Goal: Task Accomplishment & Management: Manage account settings

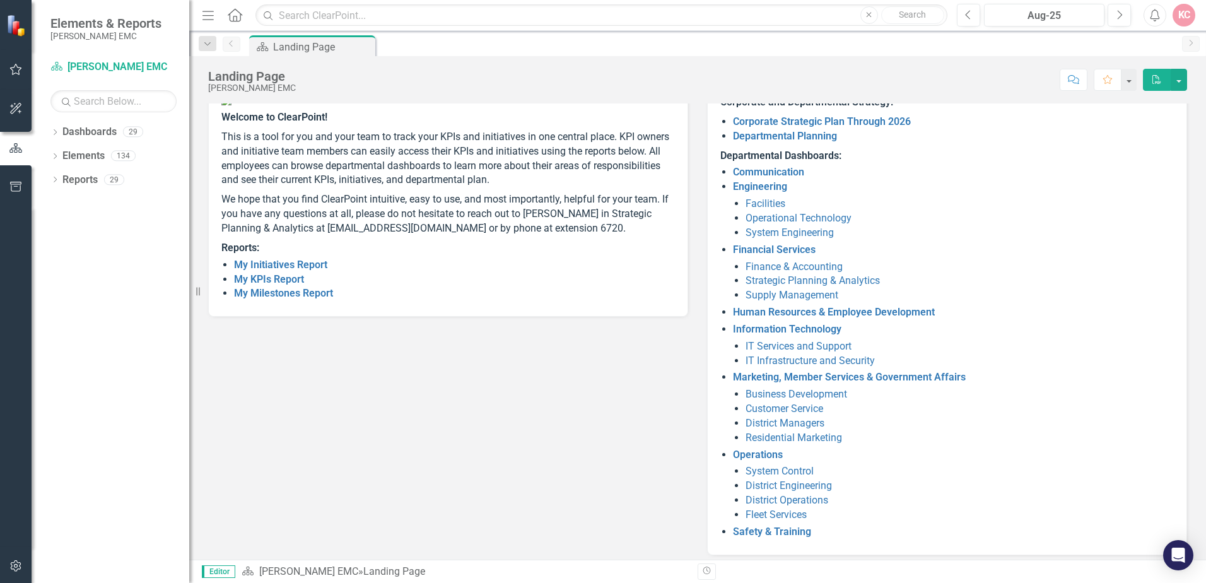
scroll to position [107, 0]
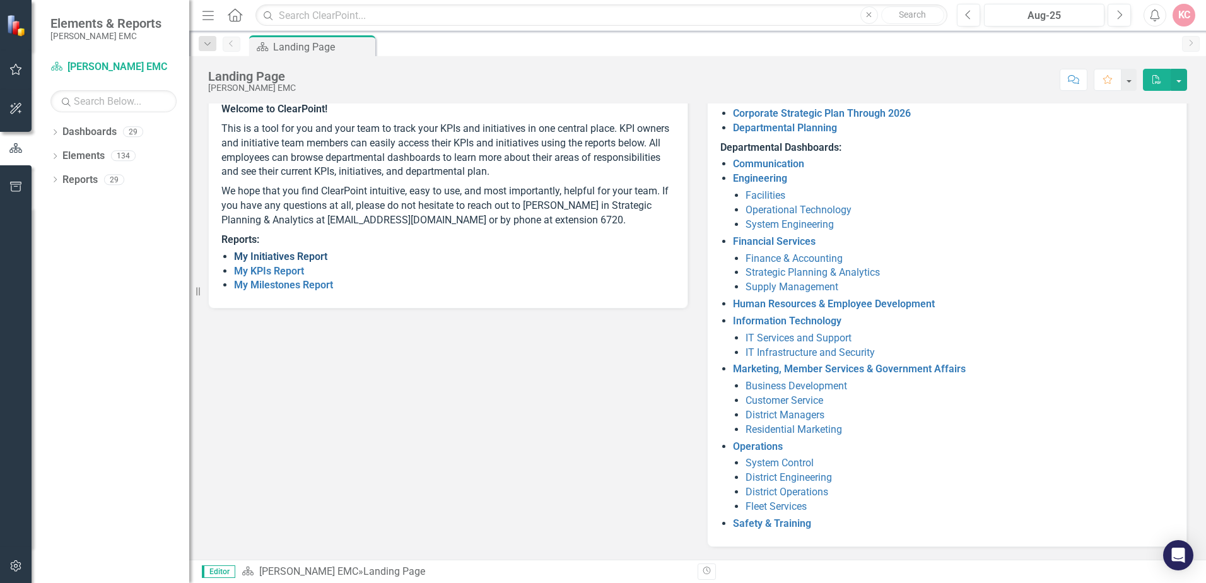
click at [295, 262] on link "My Initiatives Report" at bounding box center [280, 256] width 93 height 12
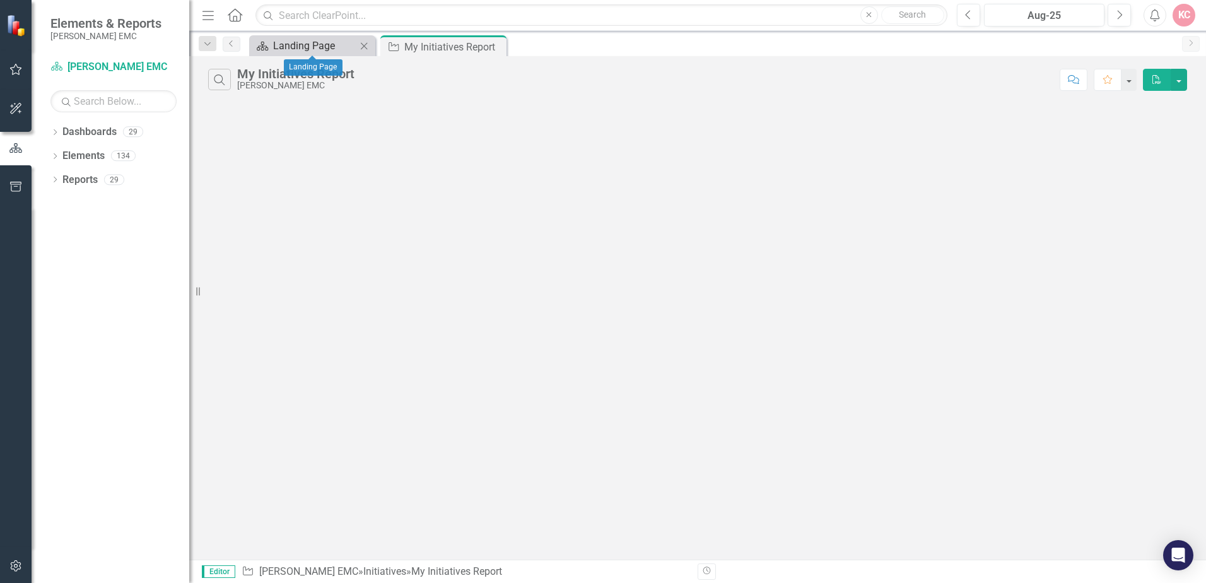
click at [312, 45] on div "Landing Page" at bounding box center [314, 46] width 83 height 16
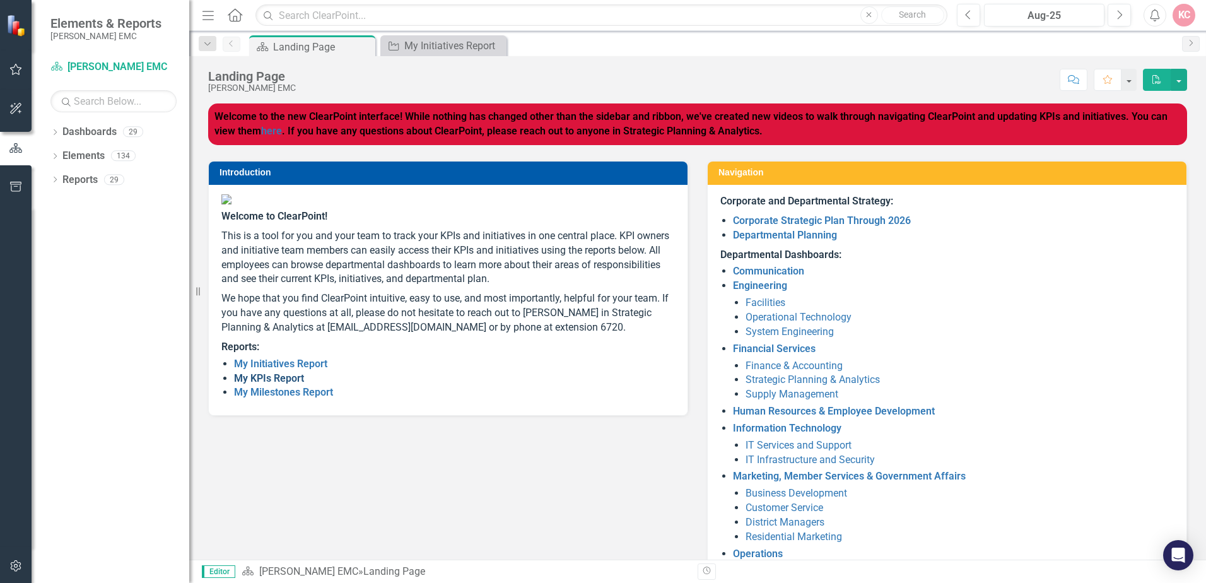
click at [255, 384] on link "My KPIs Report" at bounding box center [269, 378] width 70 height 12
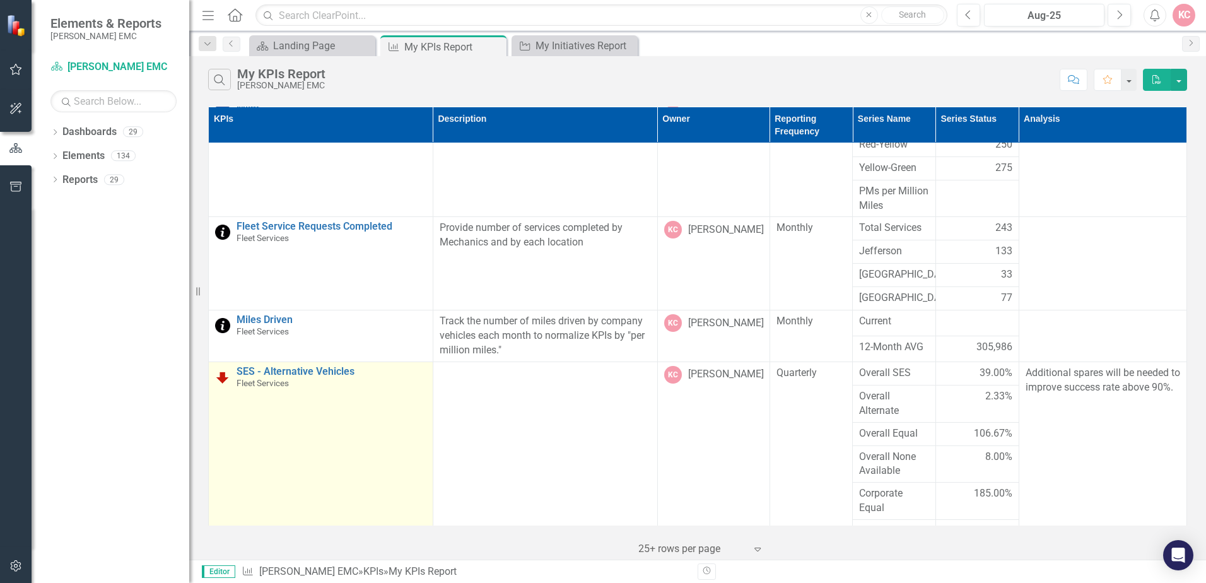
scroll to position [252, 0]
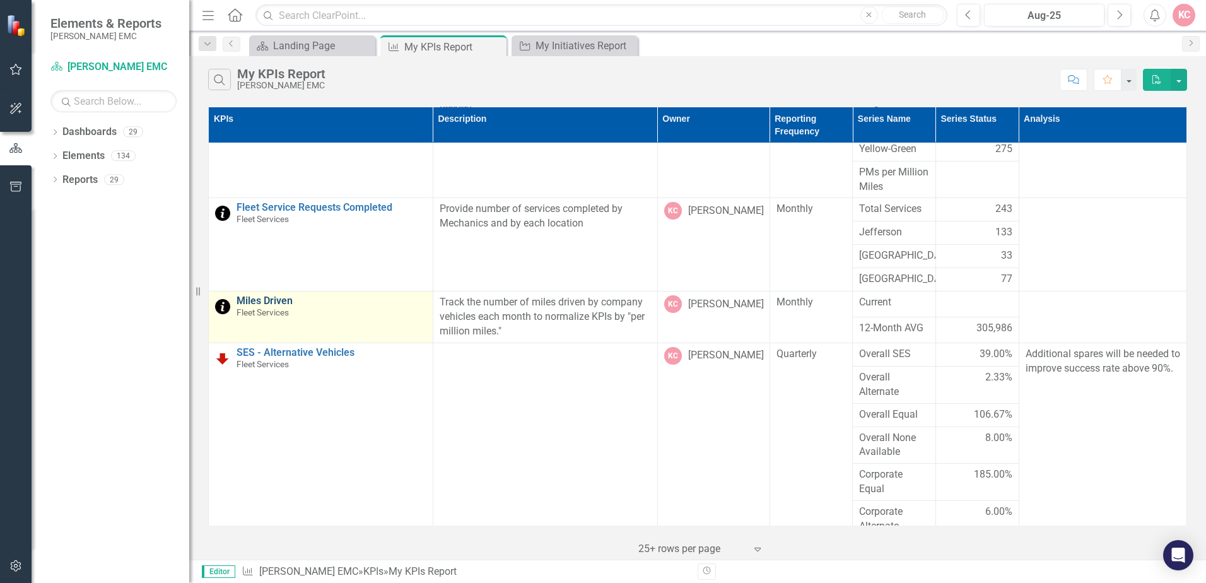
click at [272, 298] on link "Miles Driven" at bounding box center [332, 300] width 190 height 11
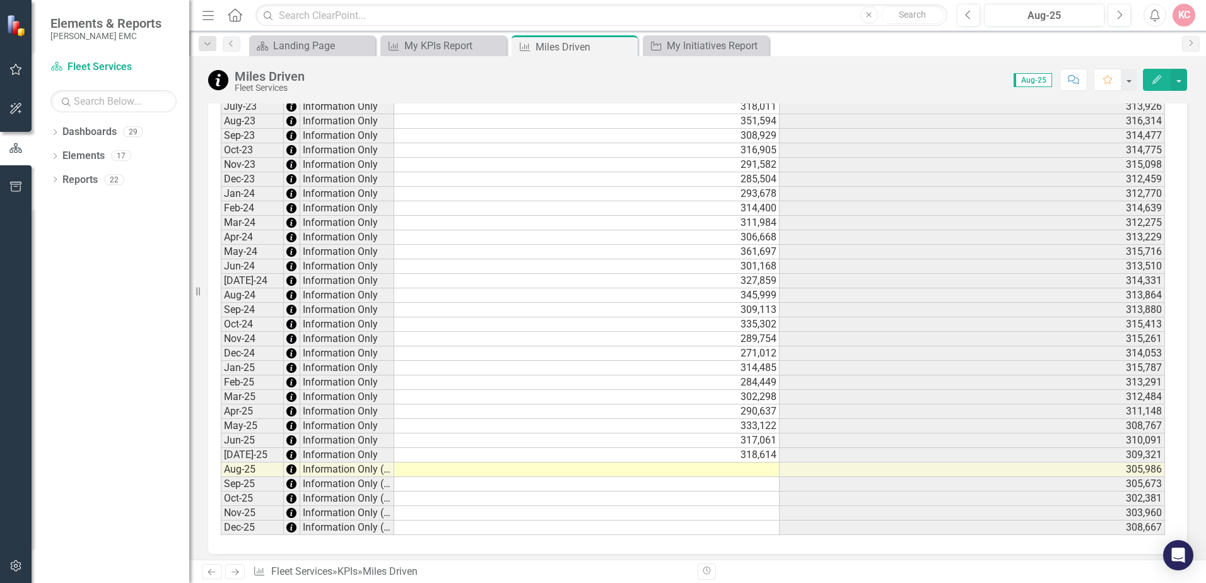
scroll to position [959, 0]
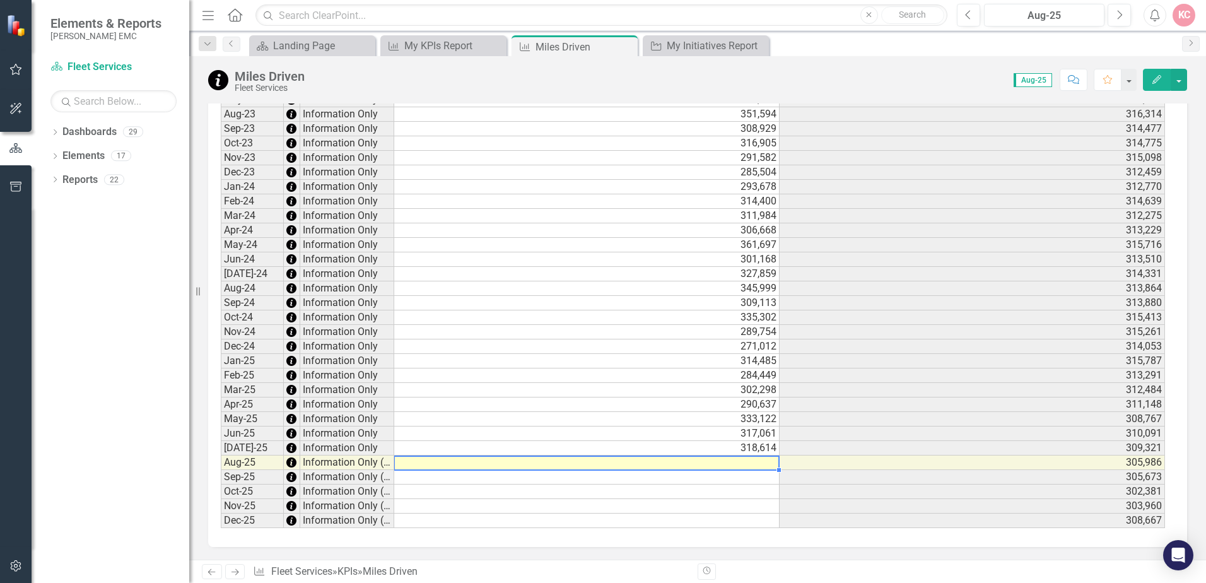
click at [744, 466] on td at bounding box center [587, 463] width 386 height 15
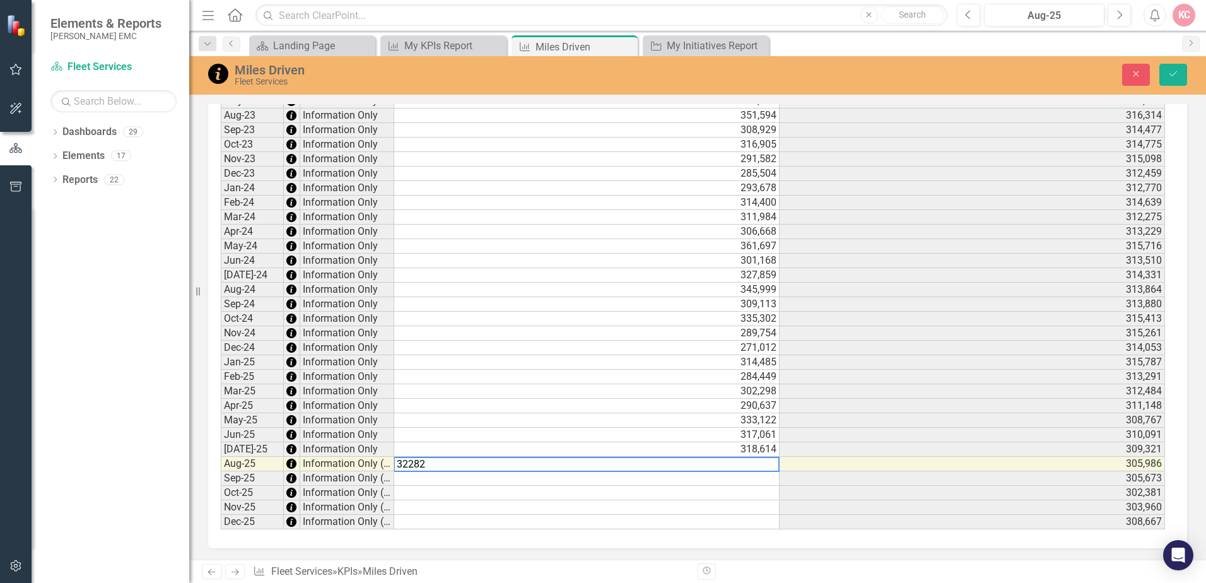
type textarea "322821"
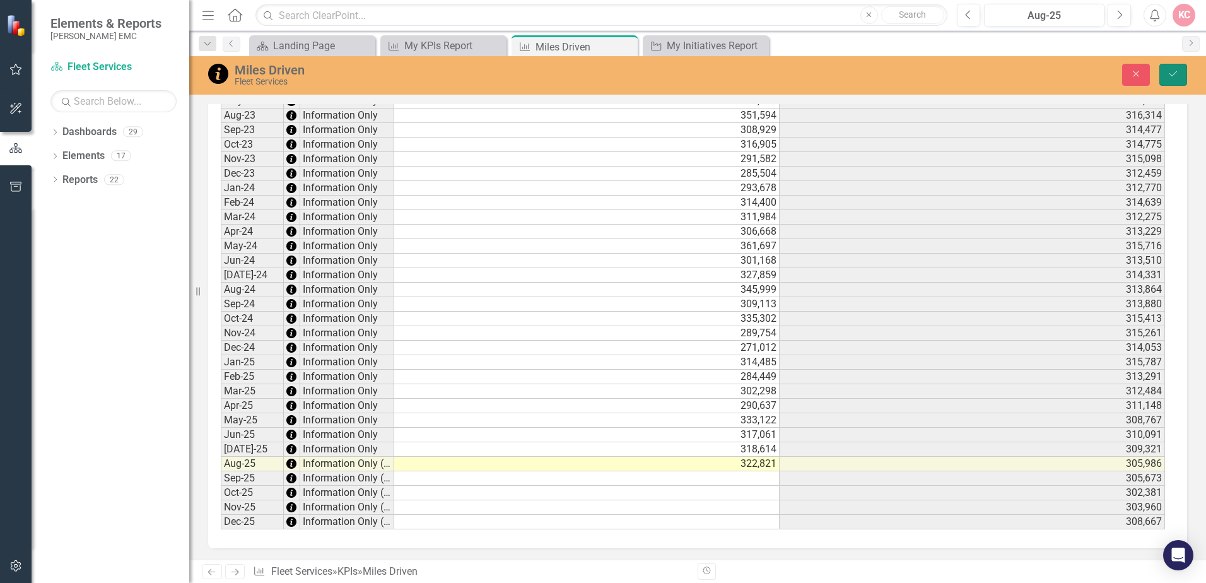
click at [1179, 74] on button "Save" at bounding box center [1174, 75] width 28 height 22
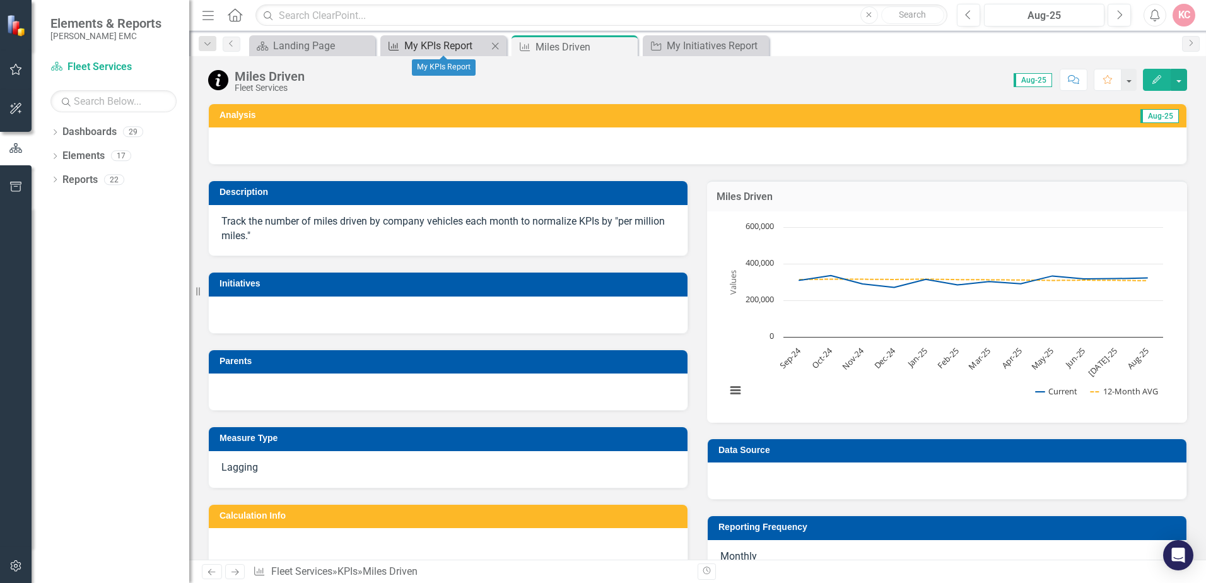
click at [424, 44] on div "My KPIs Report" at bounding box center [445, 46] width 83 height 16
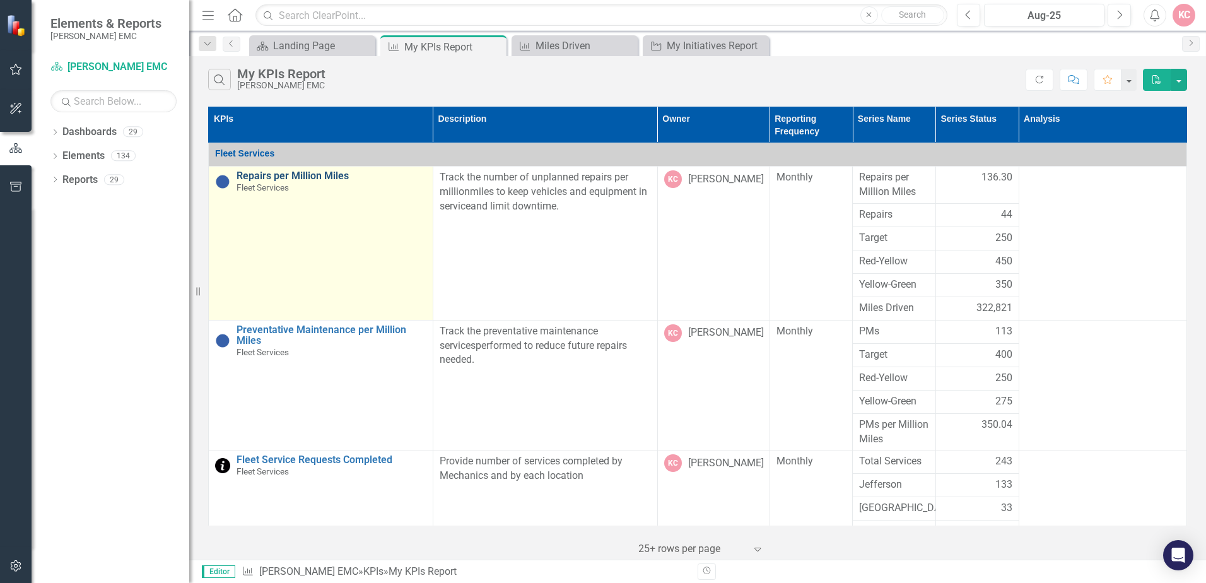
click at [315, 177] on link "Repairs per Million Miles" at bounding box center [332, 175] width 190 height 11
